Goal: Use online tool/utility: Utilize a website feature to perform a specific function

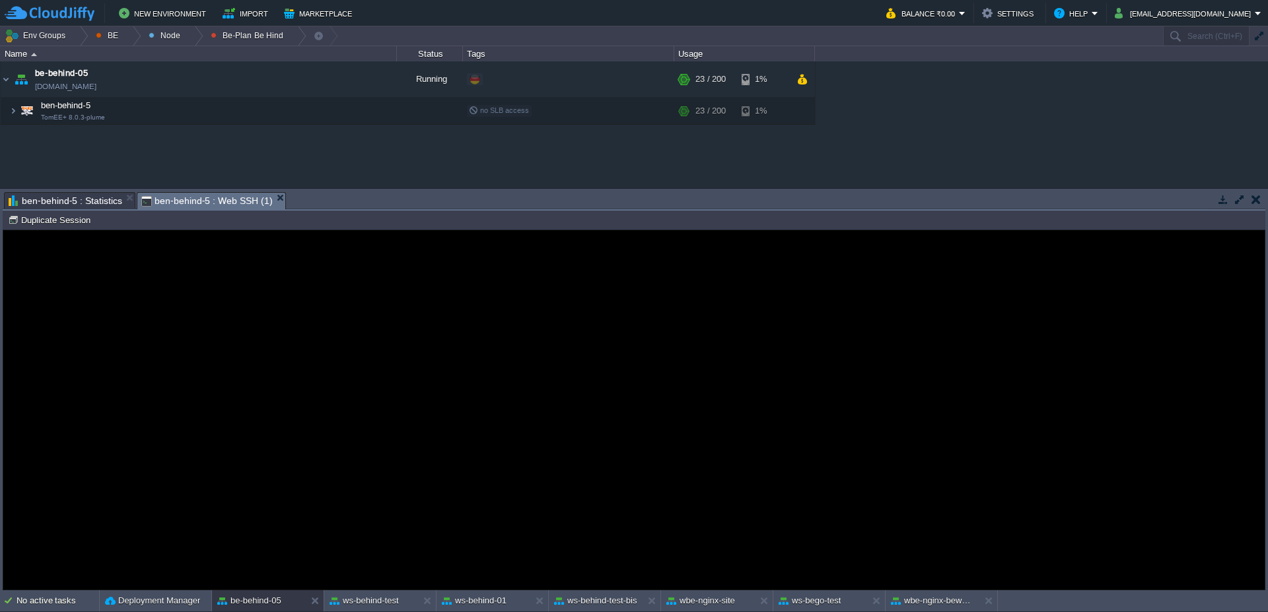
click at [59, 205] on span "ben-behind-5 : Statistics" at bounding box center [66, 201] width 114 height 16
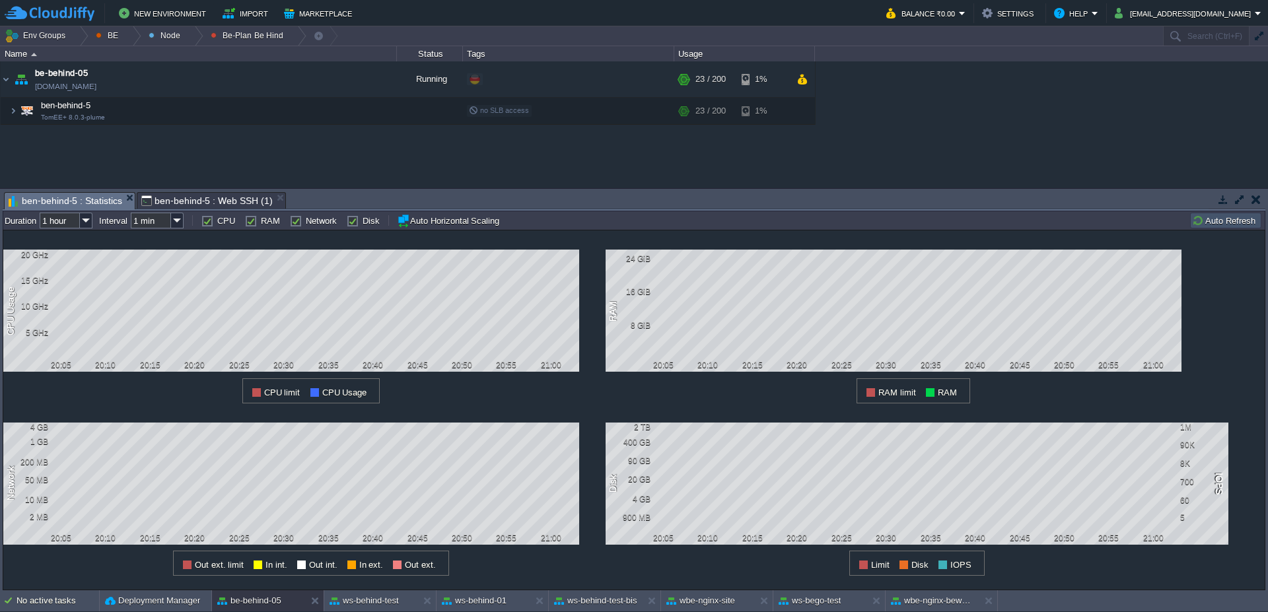
click at [211, 201] on span "ben-behind-5 : Web SSH (1)" at bounding box center [206, 201] width 131 height 16
click at [57, 201] on span "ben-behind-5 : Statistics" at bounding box center [66, 201] width 114 height 17
click at [98, 197] on span "ben-behind-5 : Statistics" at bounding box center [66, 201] width 114 height 17
click at [1210, 226] on button "Auto Refresh" at bounding box center [1225, 221] width 67 height 12
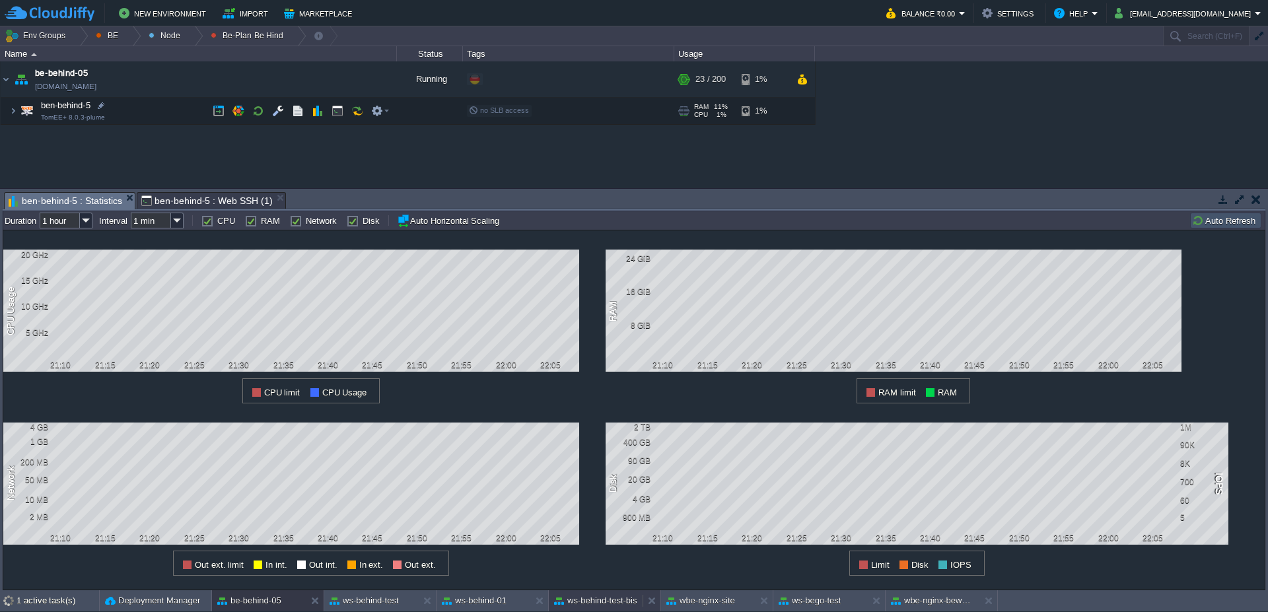
click at [618, 603] on button "ws-behind-test-bis" at bounding box center [595, 601] width 83 height 13
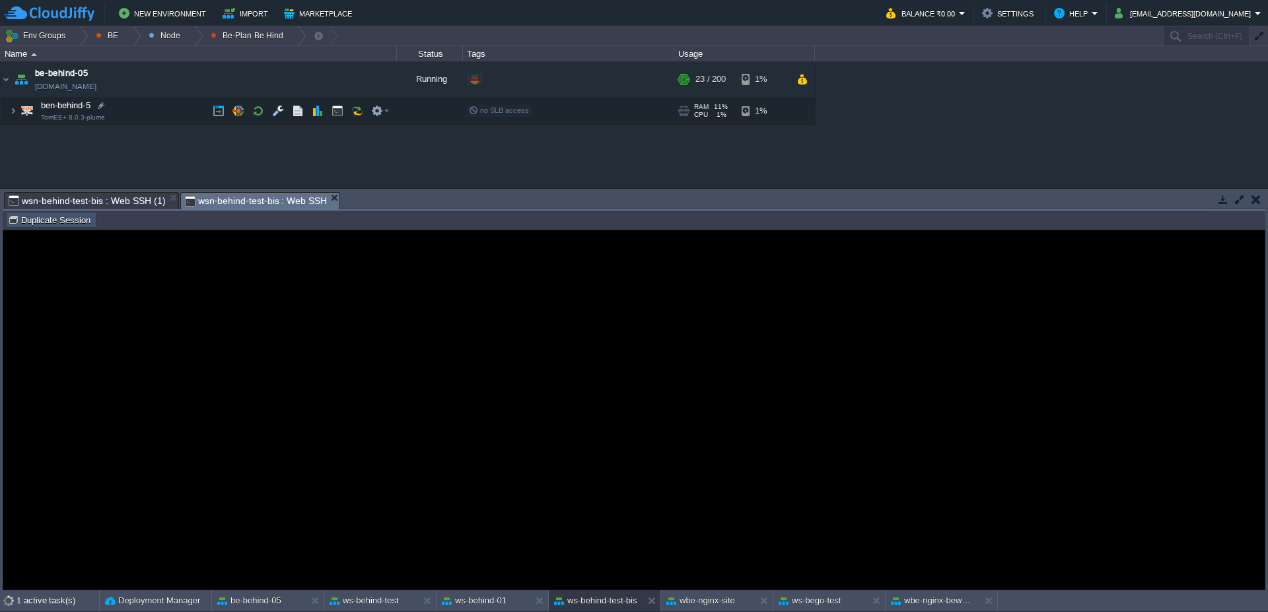
click at [57, 223] on button "Duplicate Session" at bounding box center [51, 220] width 87 height 12
type input "#000000"
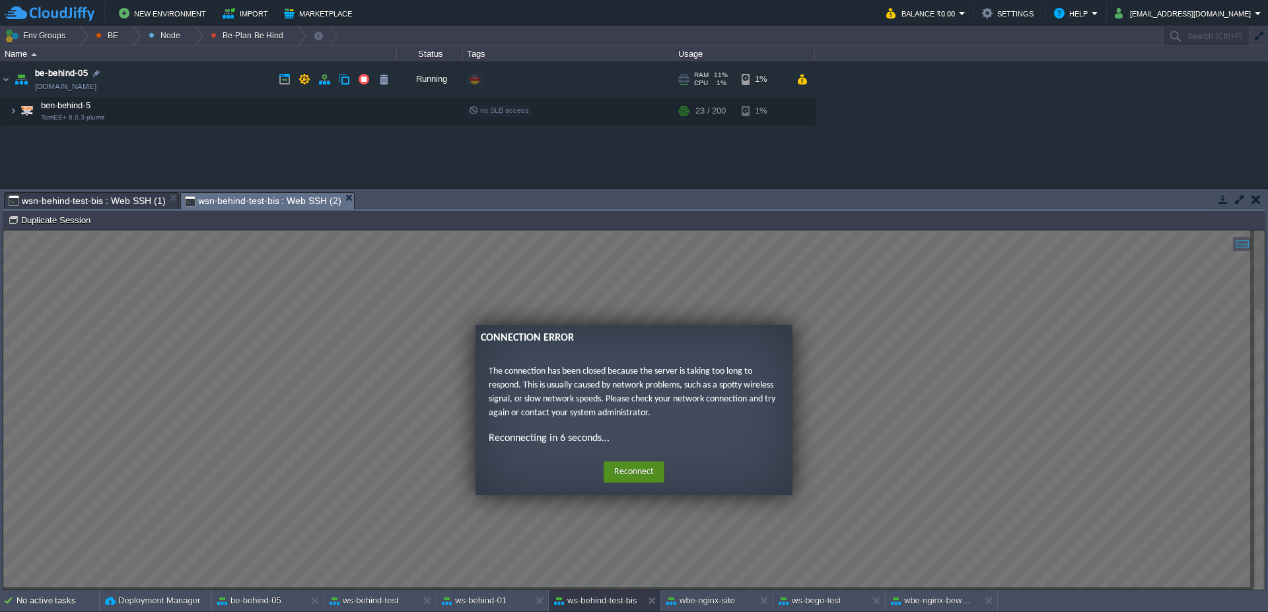
click at [624, 475] on button "Reconnect" at bounding box center [634, 472] width 61 height 21
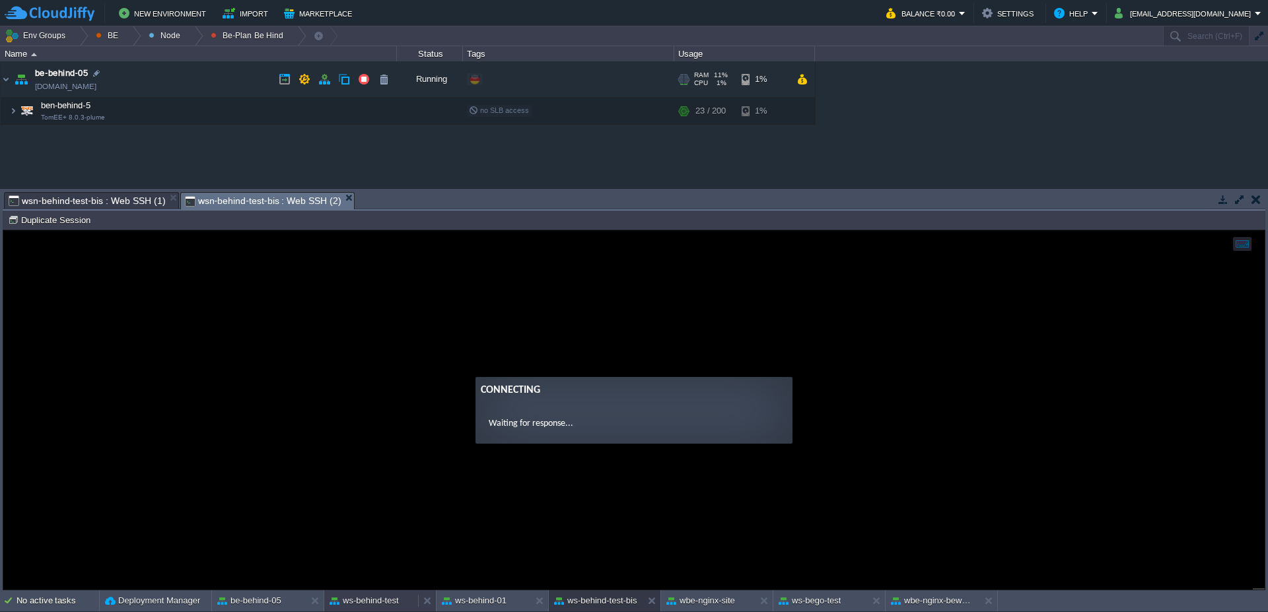
click at [375, 599] on button "ws-behind-test" at bounding box center [364, 601] width 69 height 13
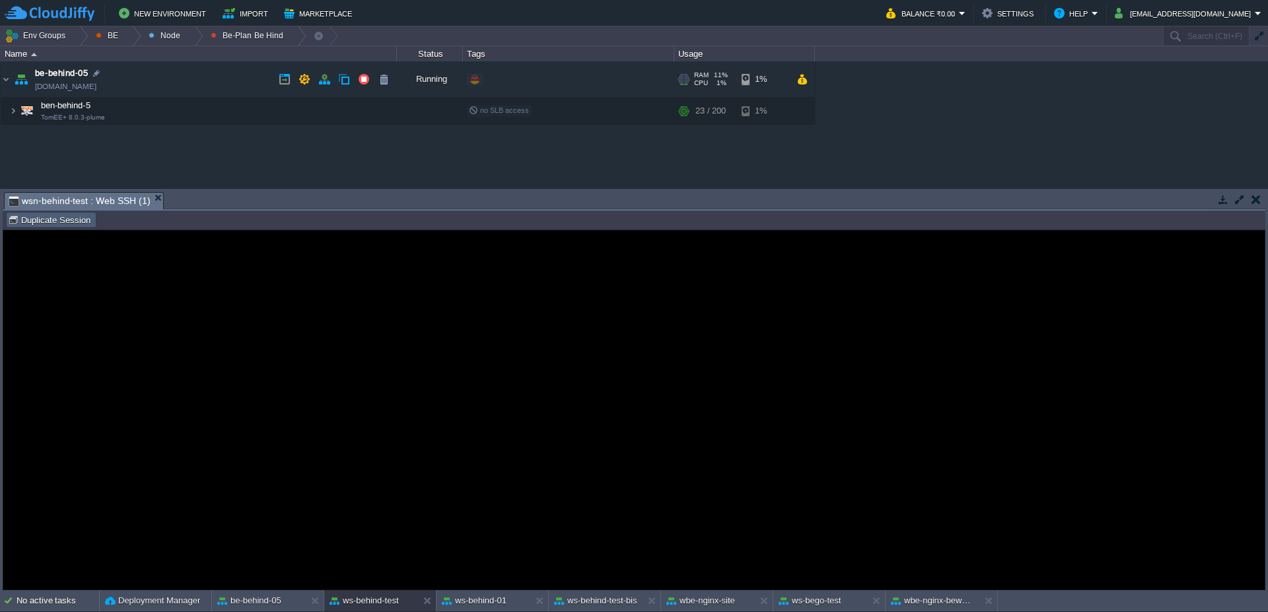
click at [48, 223] on button "Duplicate Session" at bounding box center [51, 220] width 87 height 12
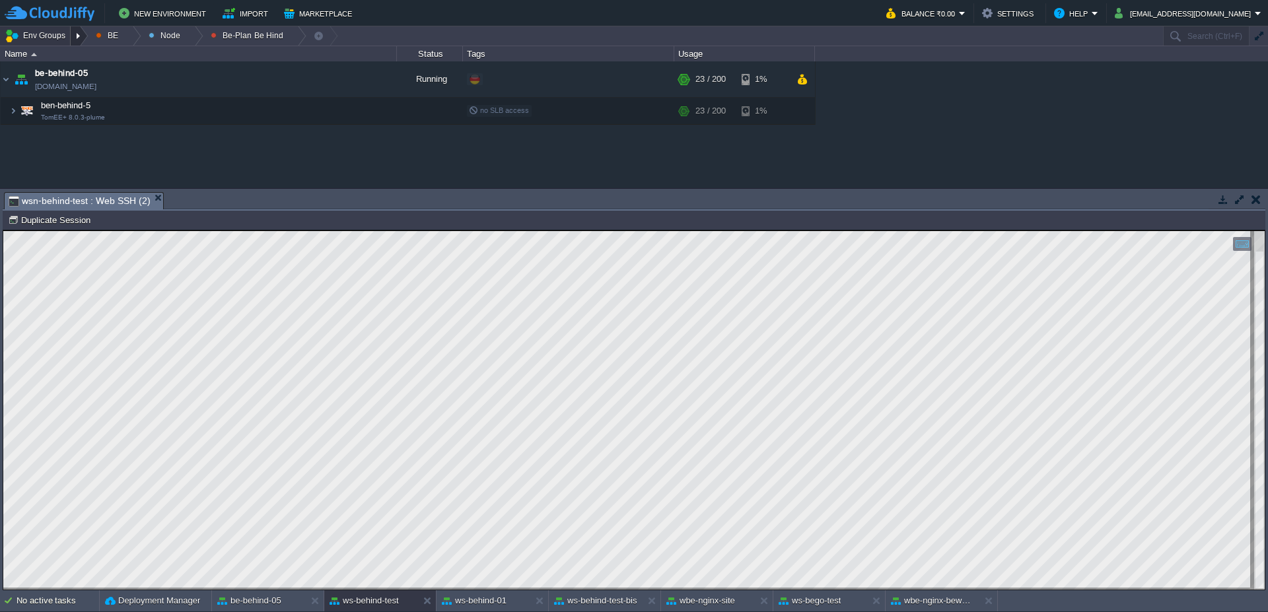
click at [73, 40] on div at bounding box center [80, 35] width 18 height 19
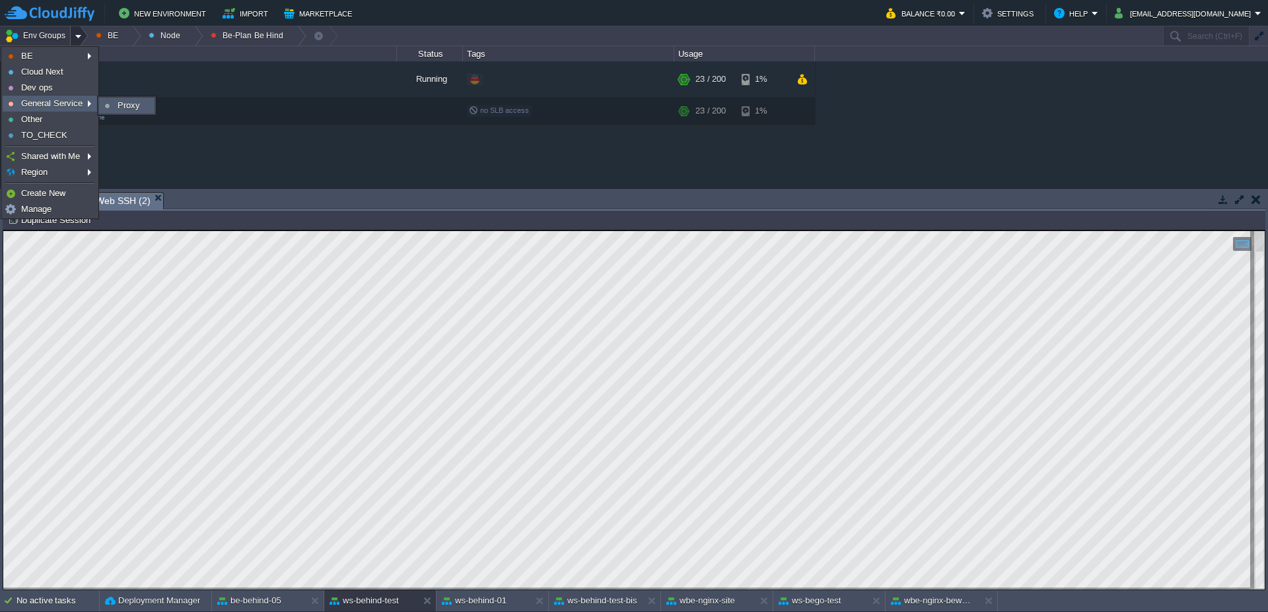
click at [111, 106] on link "Proxy" at bounding box center [127, 105] width 54 height 15
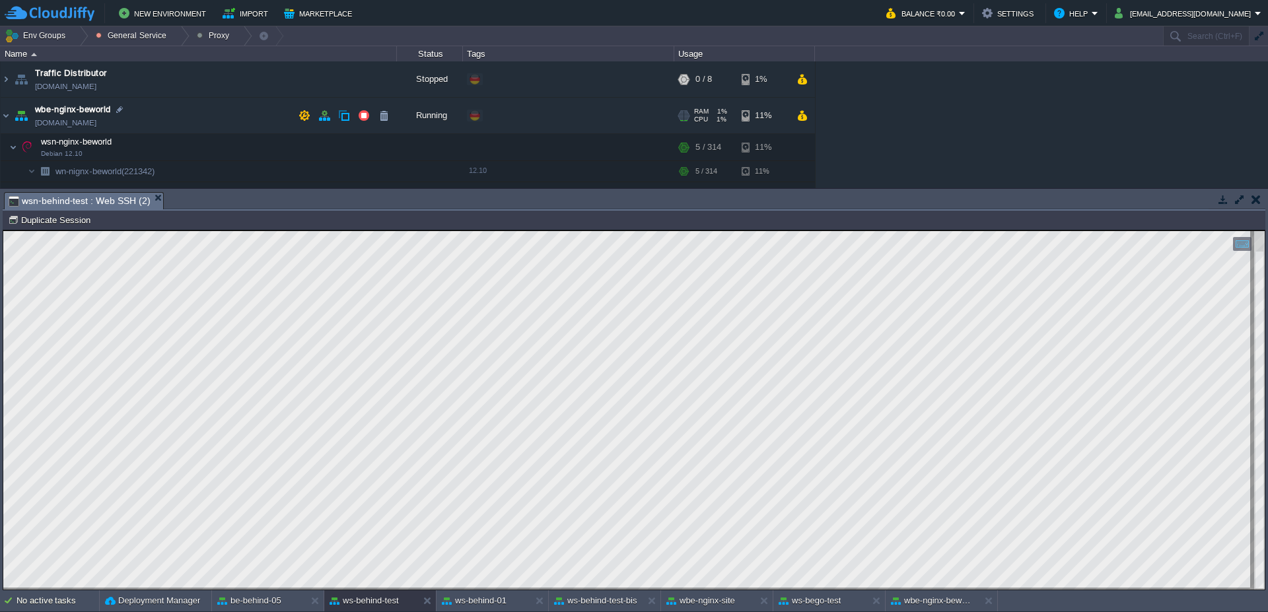
click at [15, 115] on img at bounding box center [21, 116] width 18 height 36
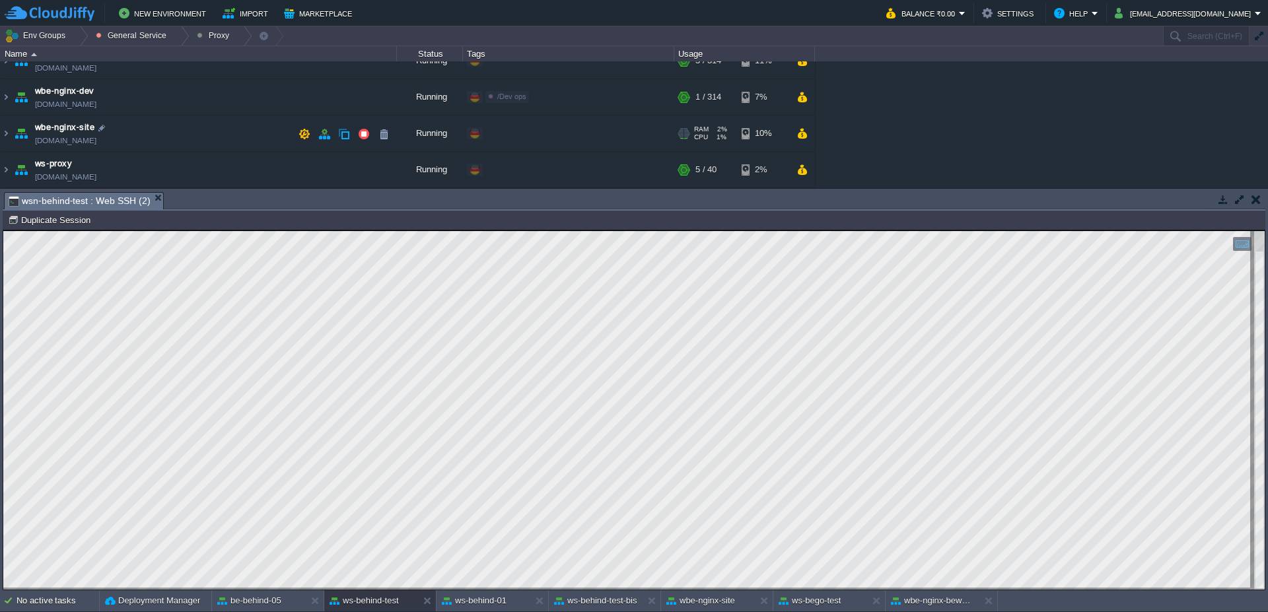
scroll to position [55, 0]
click at [8, 96] on img at bounding box center [6, 97] width 11 height 36
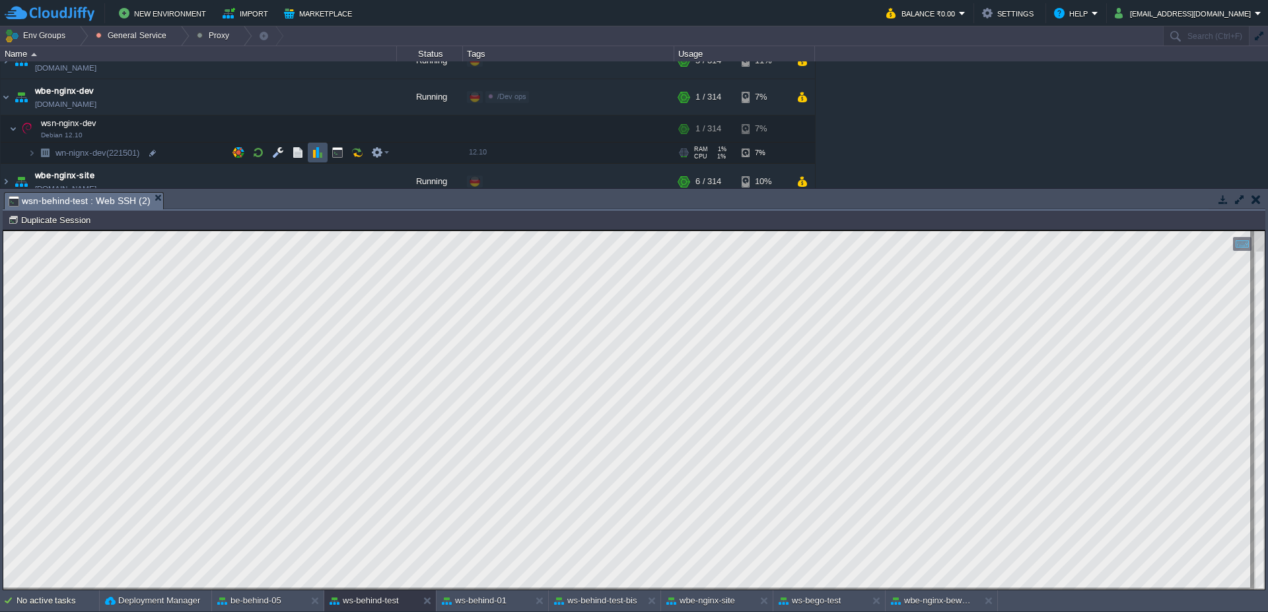
click at [319, 156] on button "button" at bounding box center [318, 153] width 12 height 12
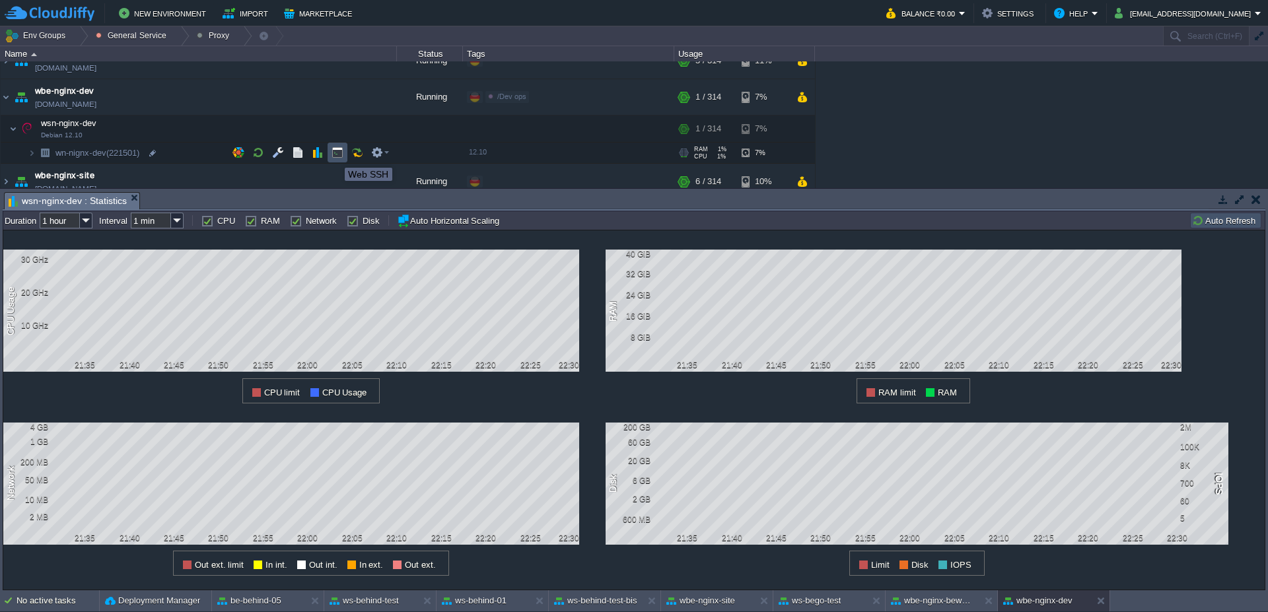
click at [335, 156] on button "button" at bounding box center [338, 153] width 12 height 12
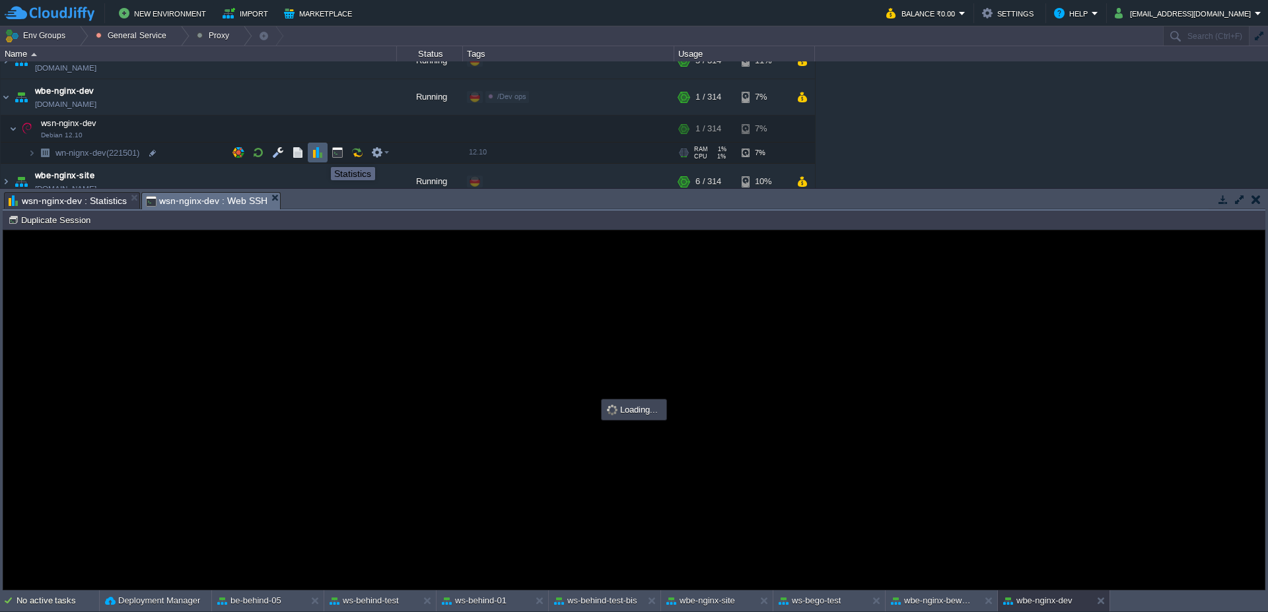
click at [312, 155] on button "button" at bounding box center [318, 153] width 12 height 12
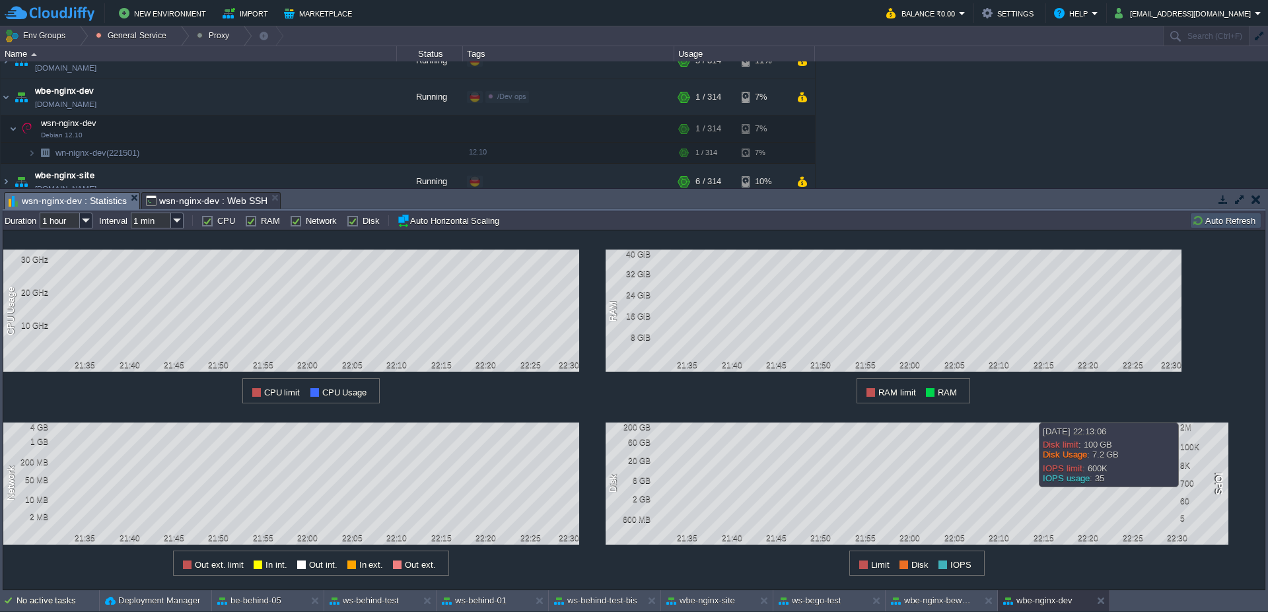
scroll to position [0, 0]
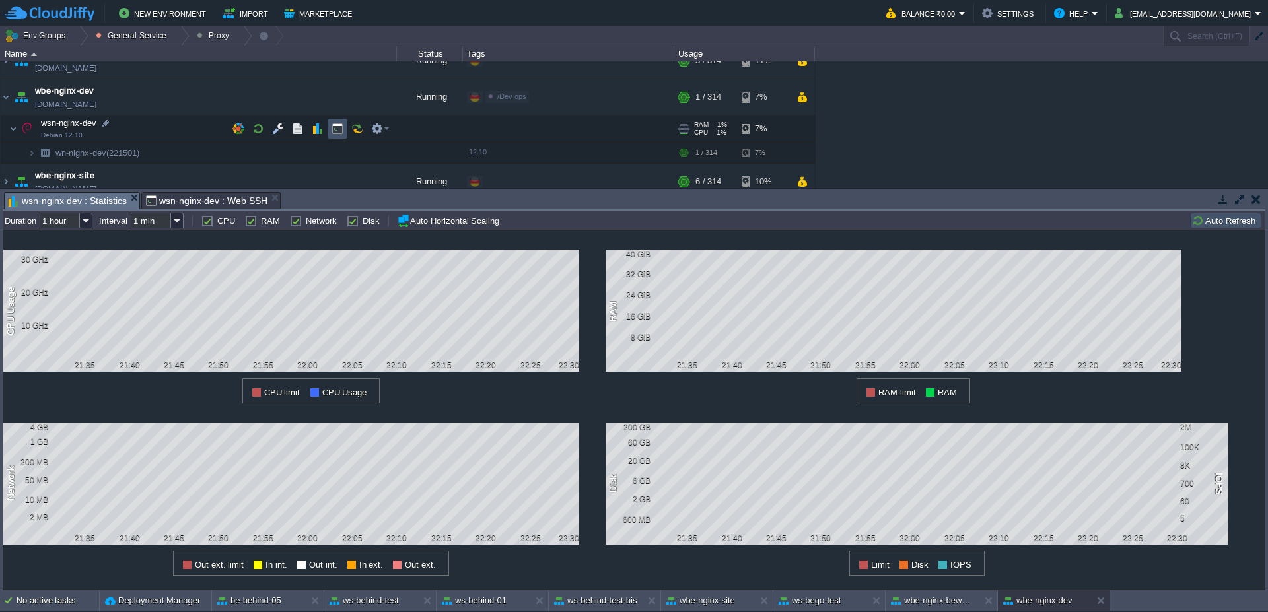
click at [339, 132] on button "button" at bounding box center [338, 129] width 12 height 12
type input "#000000"
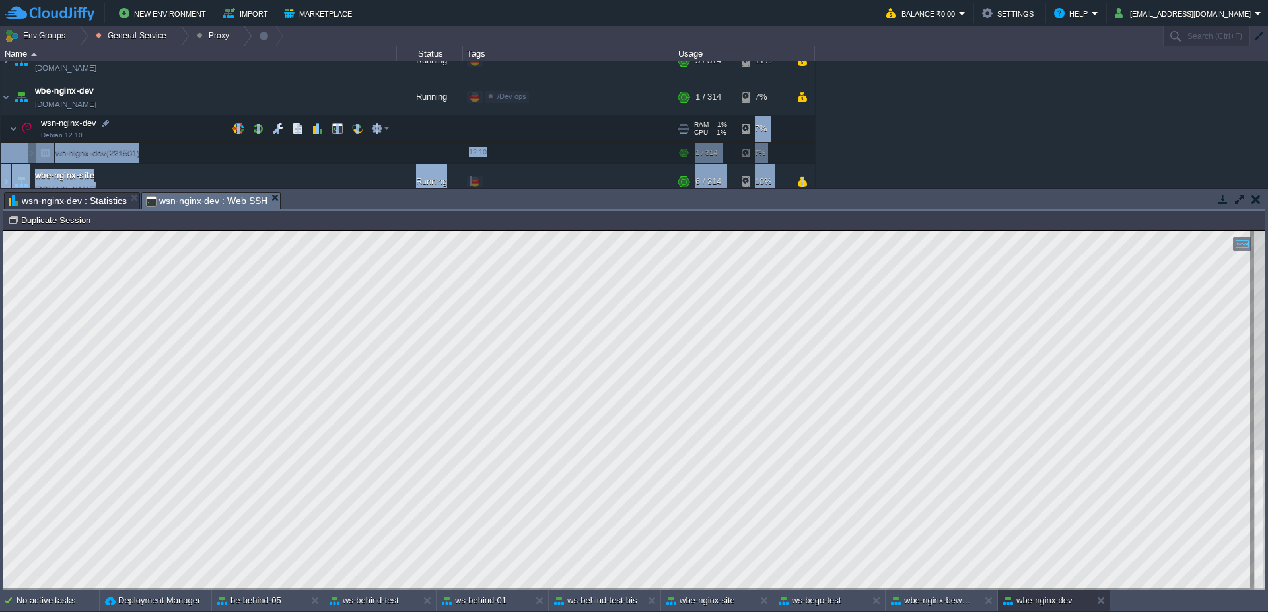
drag, startPoint x: 758, startPoint y: 213, endPoint x: 752, endPoint y: 118, distance: 95.3
click at [752, 118] on div "Env Groups General Service Proxy Search (Ctrl+F) auto-gen Name Status Tags Usag…" at bounding box center [634, 308] width 1268 height 564
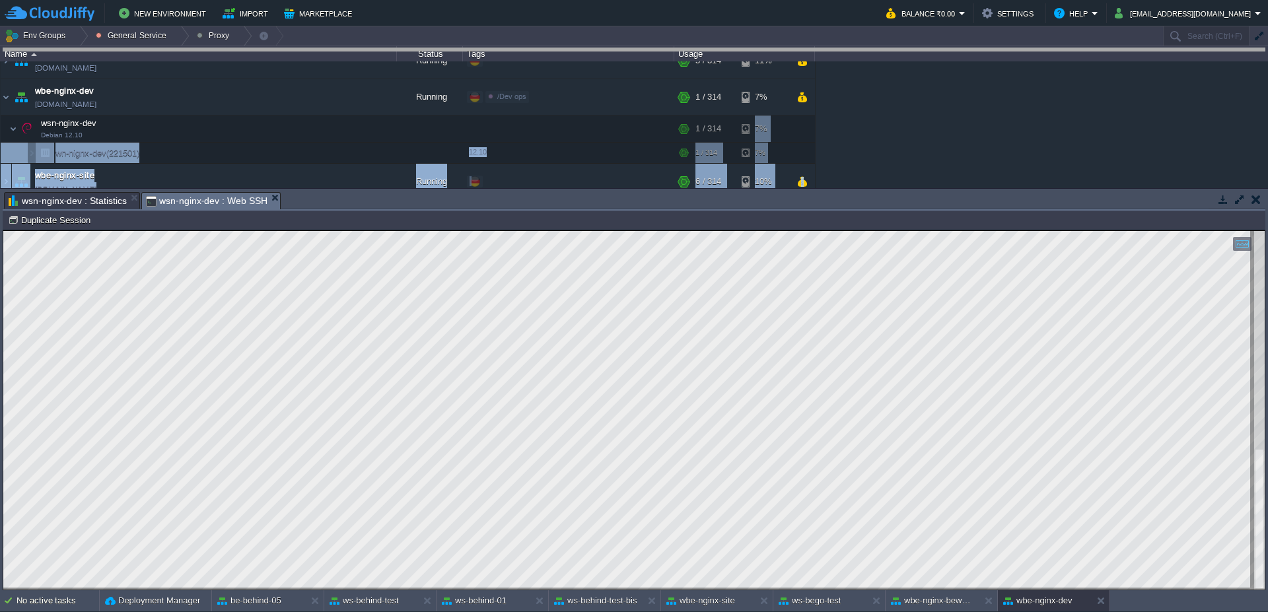
drag, startPoint x: 756, startPoint y: 206, endPoint x: 762, endPoint y: 57, distance: 148.8
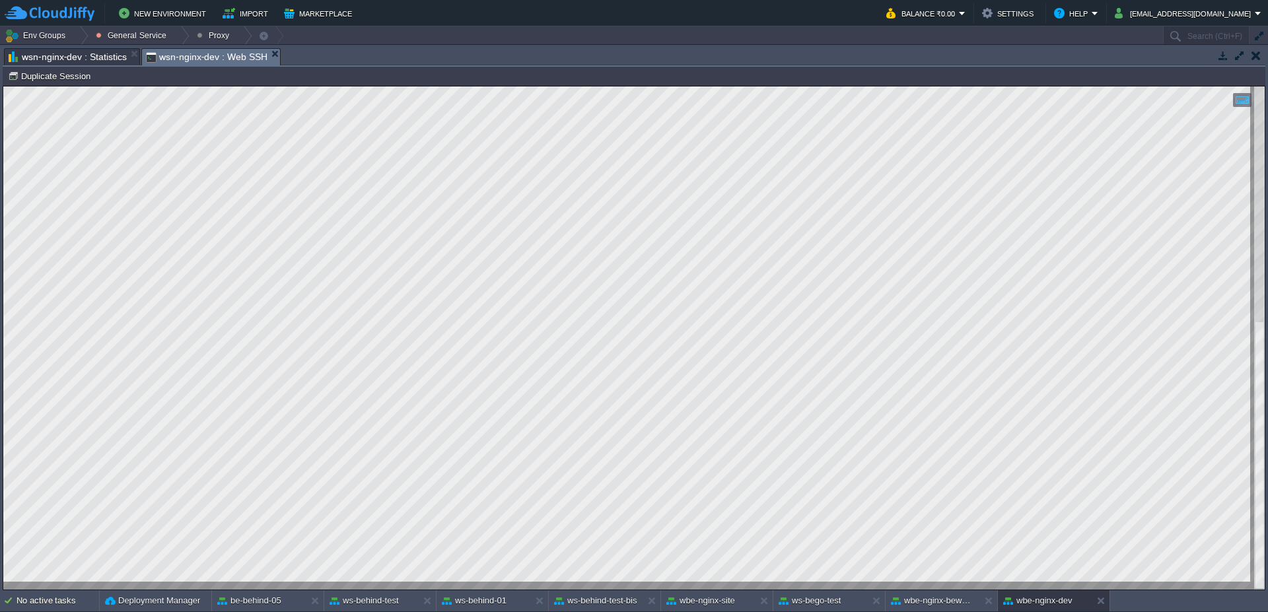
scroll to position [1, 116]
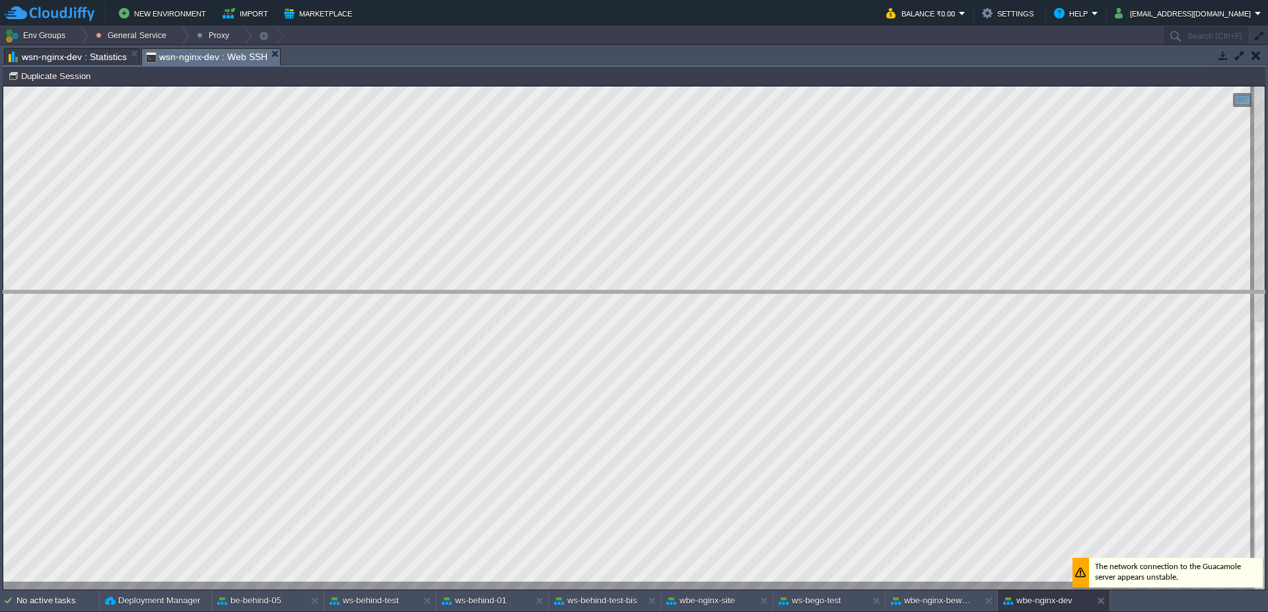
drag, startPoint x: 495, startPoint y: 53, endPoint x: 478, endPoint y: 312, distance: 260.2
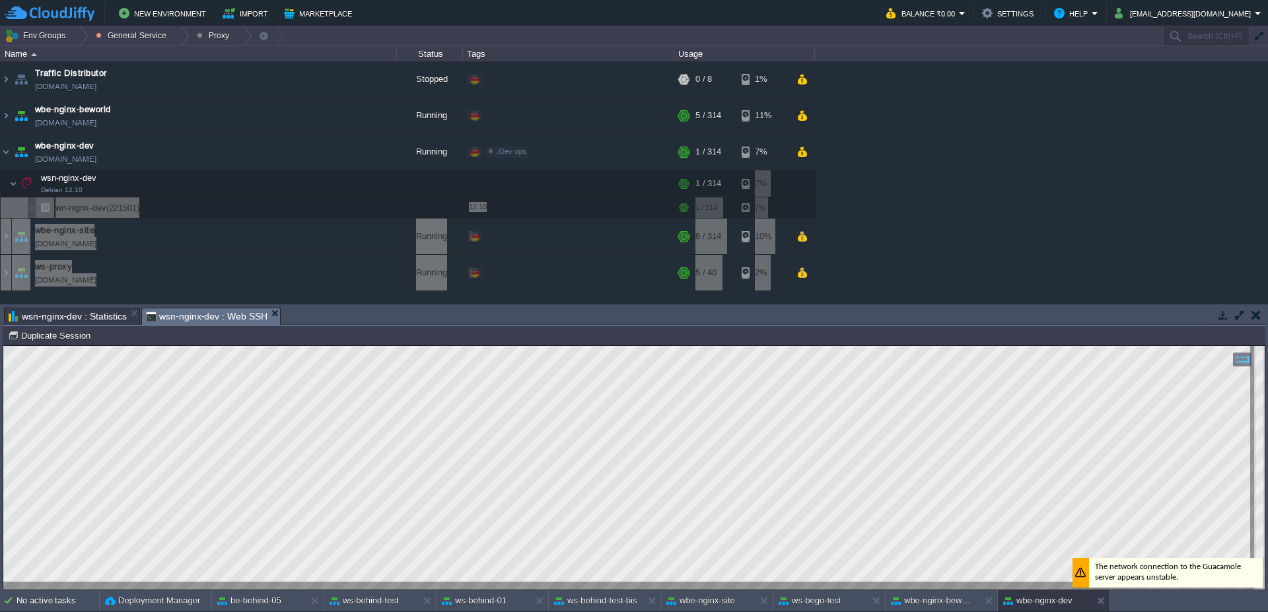
scroll to position [0, 0]
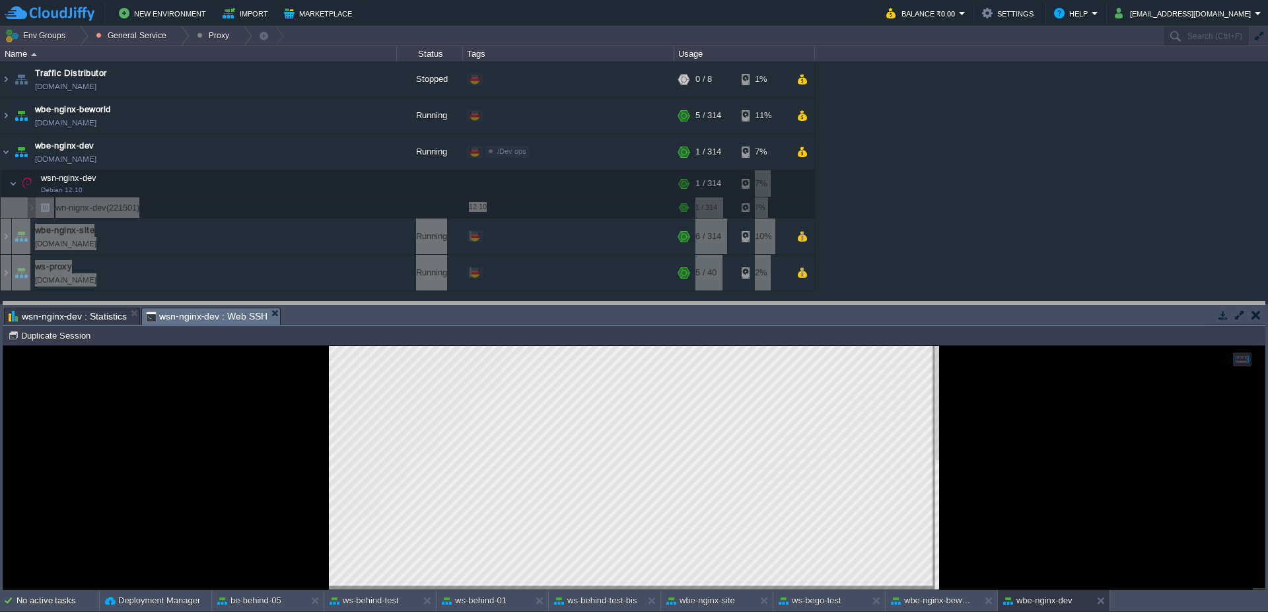
drag, startPoint x: 486, startPoint y: 312, endPoint x: 499, endPoint y: 217, distance: 96.0
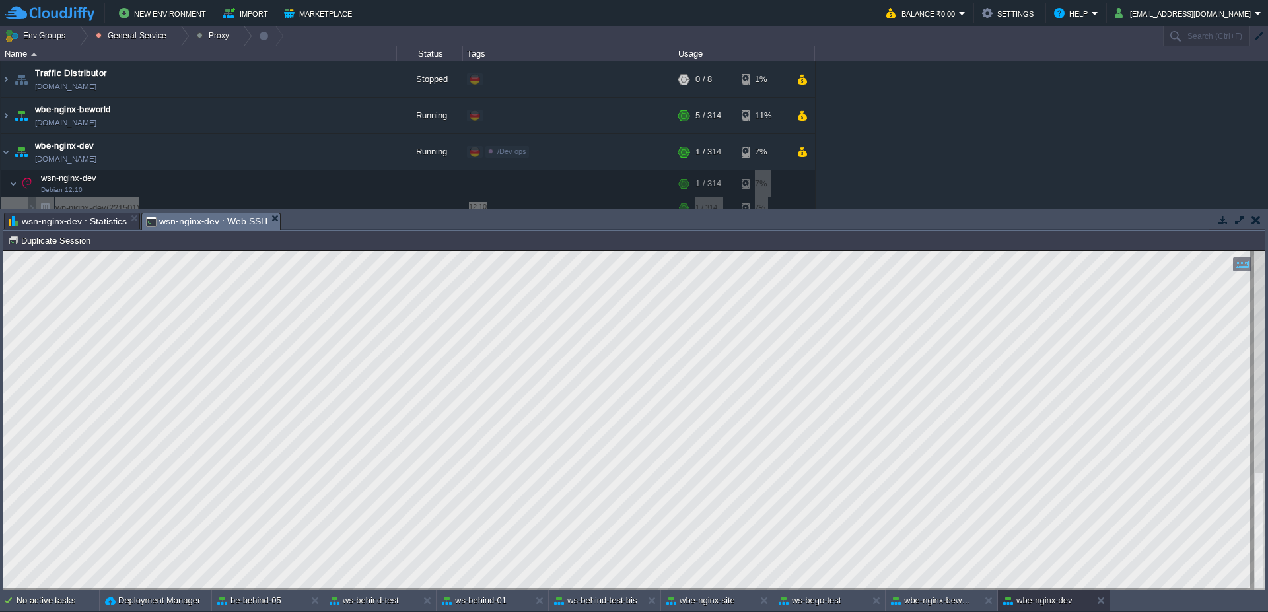
scroll to position [1929, 0]
type textarea "ssl_certificate /var/lib/nginx/ssl/web_${website_nodot}.fullchain.pem; ssl_cert…"
click at [369, 604] on button "ws-behind-test" at bounding box center [364, 601] width 69 height 13
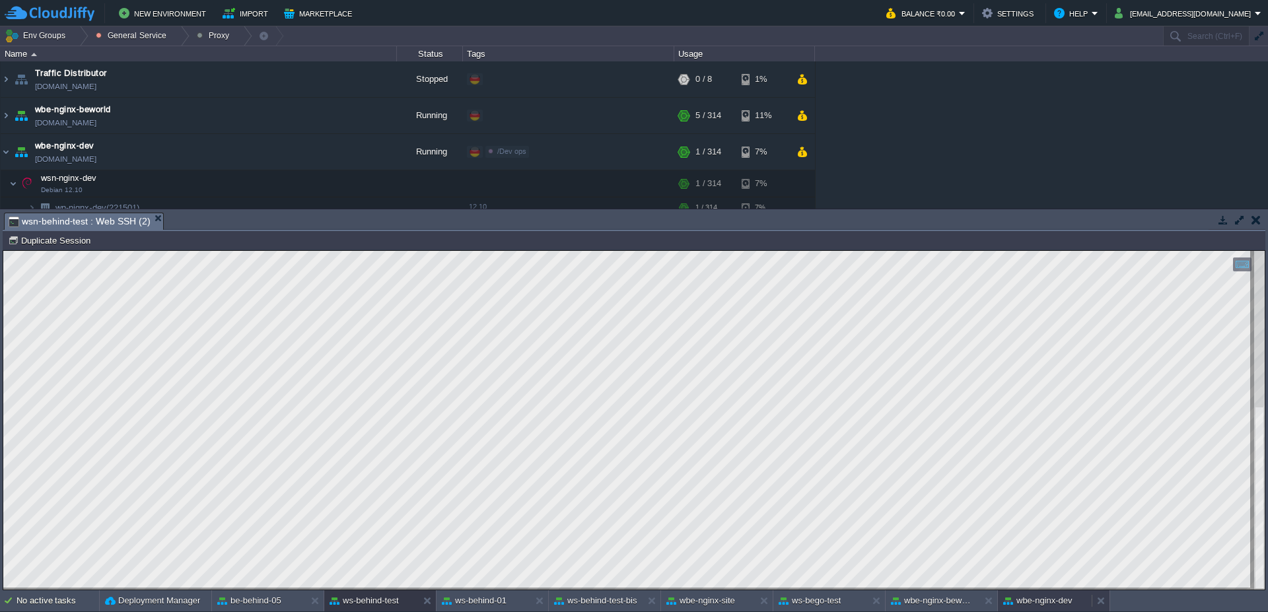
click at [1049, 601] on button "wbe-nginx-dev" at bounding box center [1037, 601] width 69 height 13
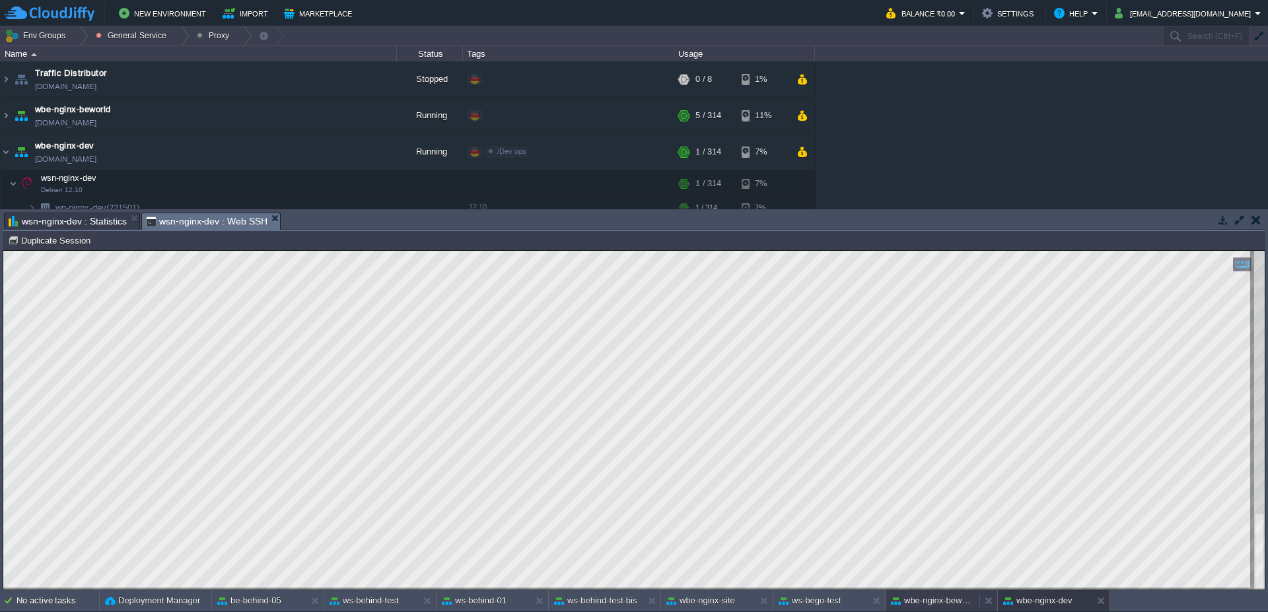
click at [937, 607] on button "wbe-nginx-beworld" at bounding box center [932, 601] width 83 height 13
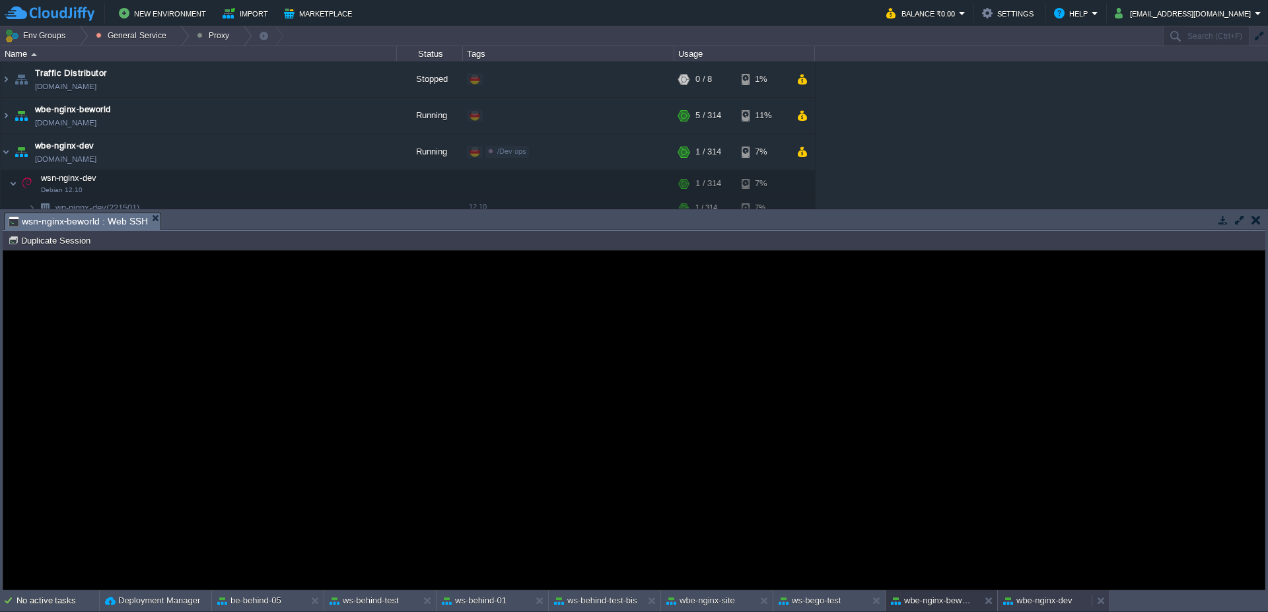
click at [1046, 607] on button "wbe-nginx-dev" at bounding box center [1037, 601] width 69 height 13
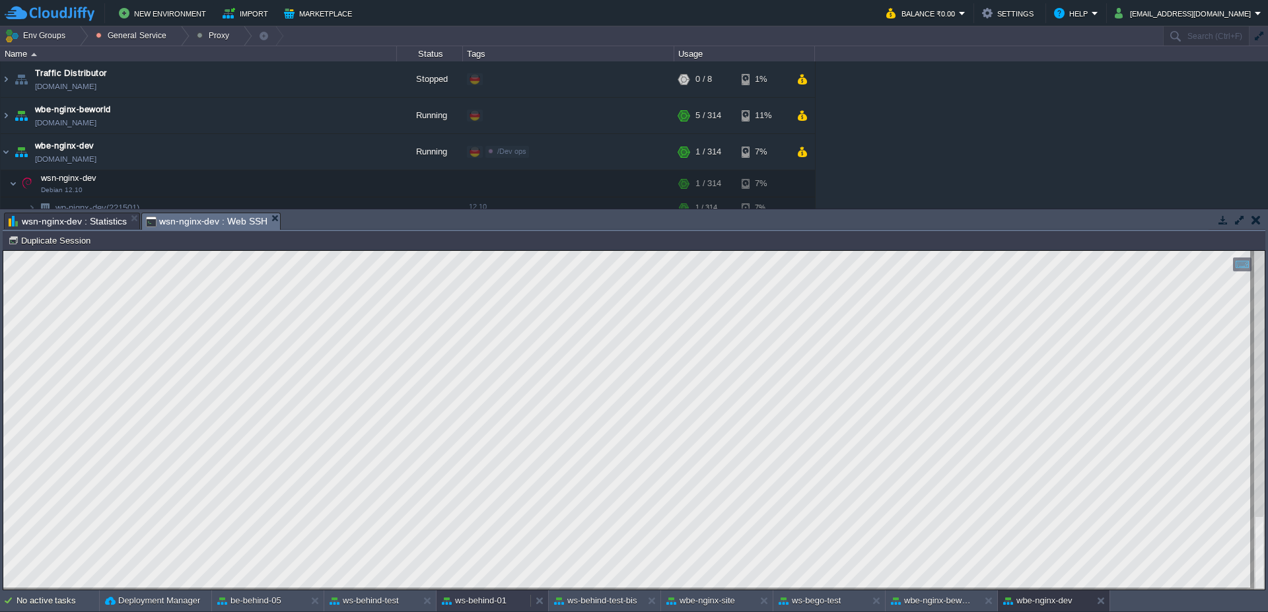
click at [495, 595] on button "ws-behind-01" at bounding box center [474, 601] width 65 height 13
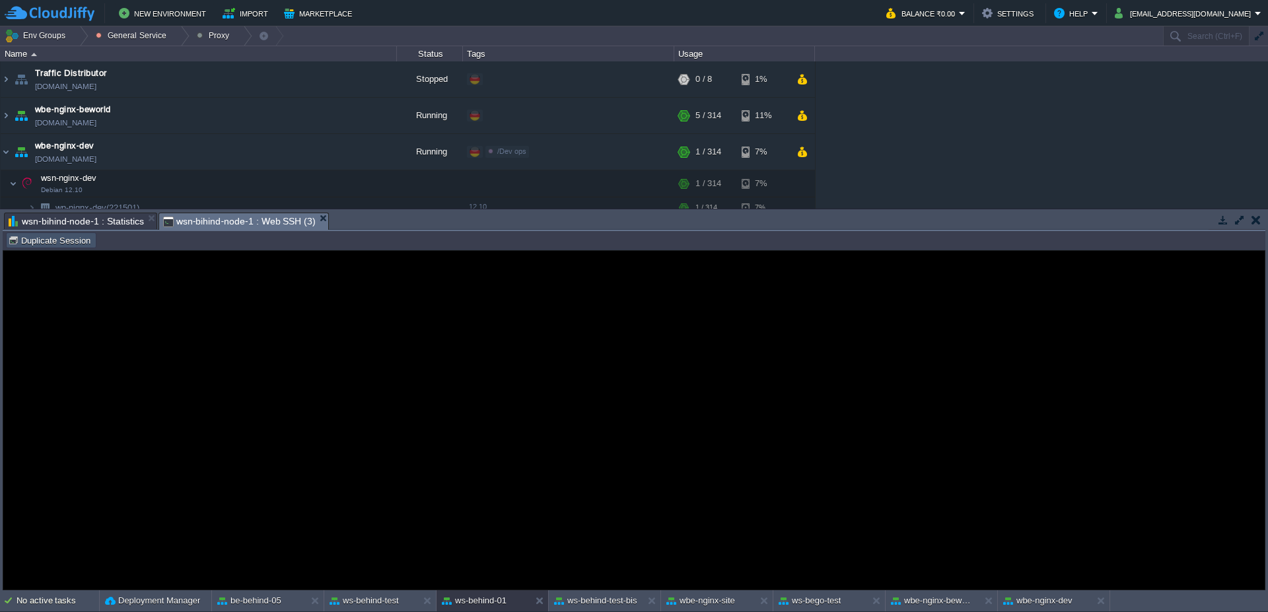
click at [71, 241] on button "Duplicate Session" at bounding box center [51, 240] width 87 height 12
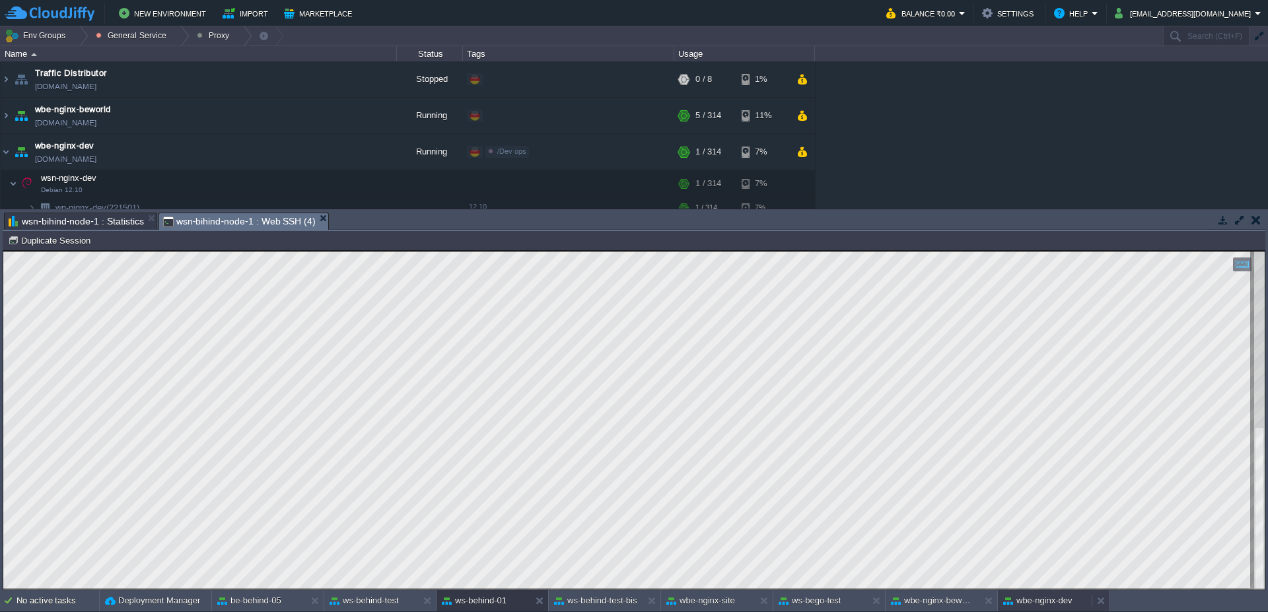
click at [1038, 603] on button "wbe-nginx-dev" at bounding box center [1037, 601] width 69 height 13
click at [391, 598] on button "ws-behind-test" at bounding box center [364, 601] width 69 height 13
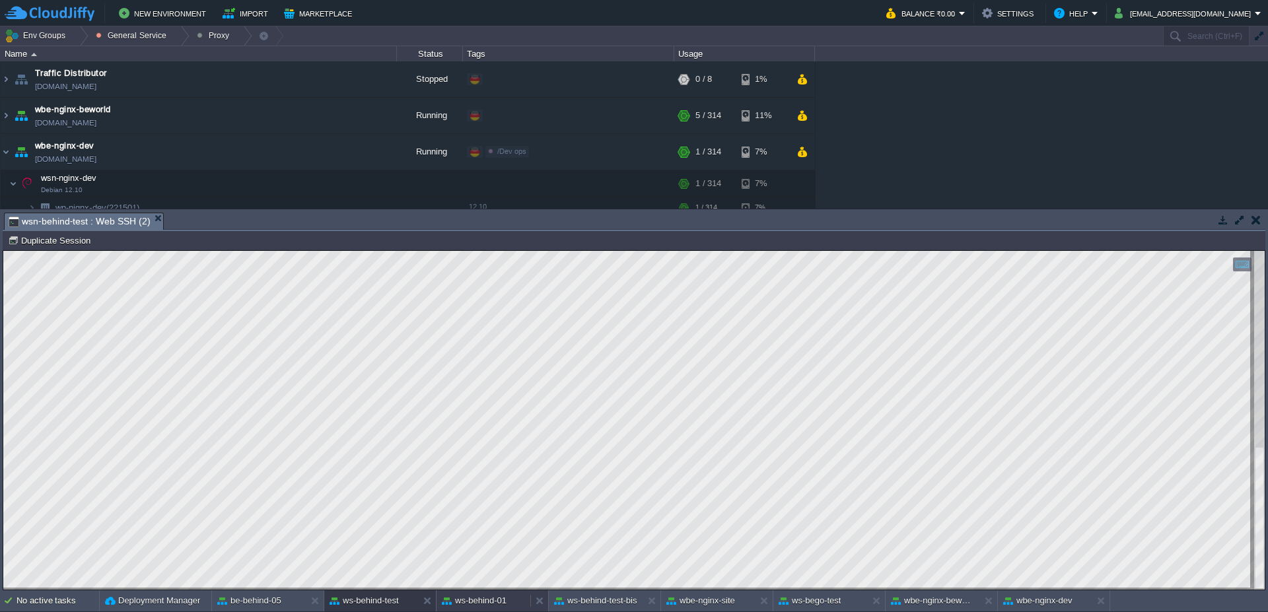
click at [475, 602] on button "ws-behind-01" at bounding box center [474, 601] width 65 height 13
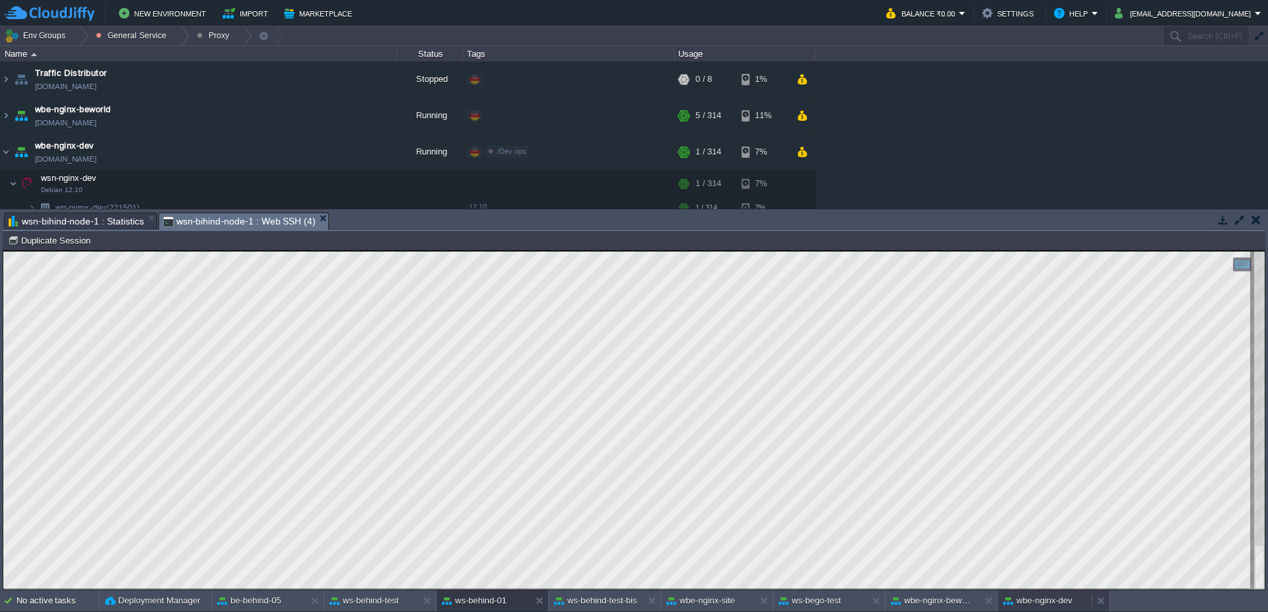
click at [1059, 604] on button "wbe-nginx-dev" at bounding box center [1037, 601] width 69 height 13
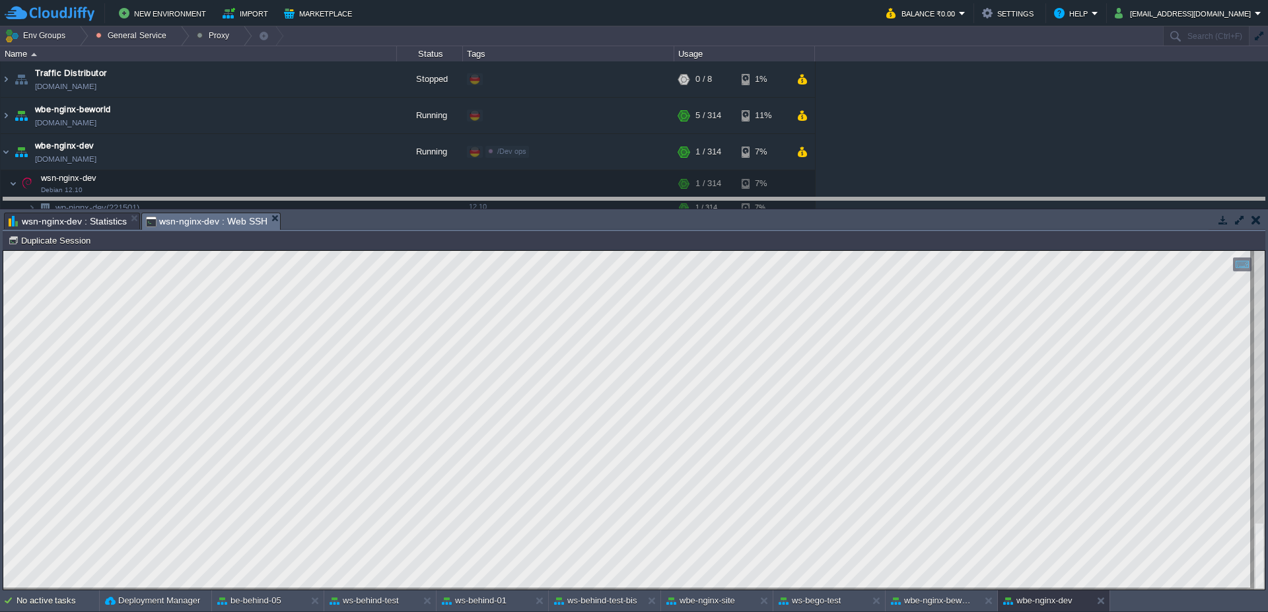
drag, startPoint x: 513, startPoint y: 229, endPoint x: 512, endPoint y: 212, distance: 16.6
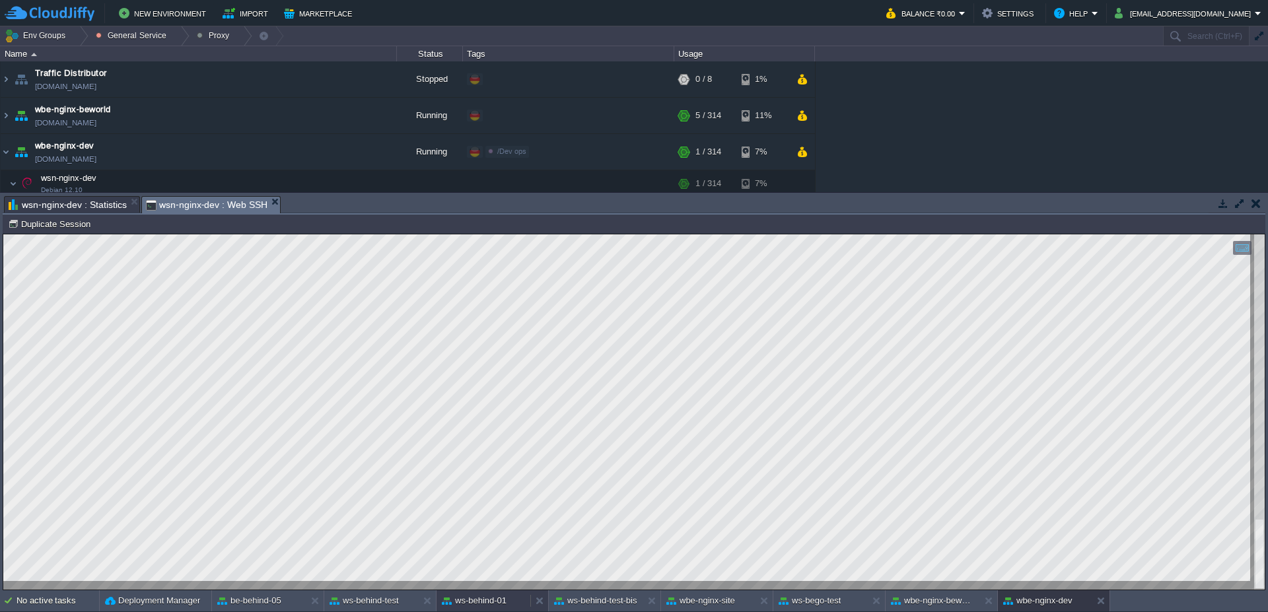
click at [486, 598] on button "ws-behind-01" at bounding box center [474, 601] width 65 height 13
click at [1033, 602] on button "wbe-nginx-dev" at bounding box center [1037, 601] width 69 height 13
click at [360, 610] on div "ws-behind-test" at bounding box center [371, 601] width 94 height 21
